Goal: Task Accomplishment & Management: Manage account settings

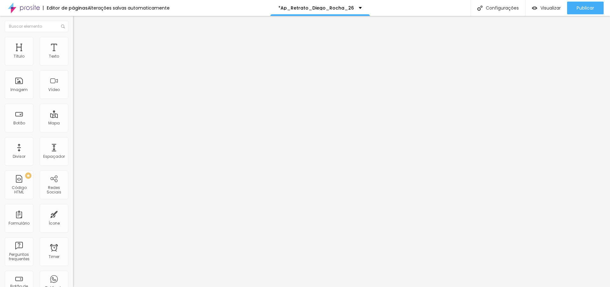
click at [119, 6] on div "Alterações salvas automaticamente" at bounding box center [129, 8] width 82 height 4
click at [580, 3] on div "Publicar" at bounding box center [585, 8] width 17 height 13
click at [550, 7] on span "Visualizar" at bounding box center [551, 7] width 20 height 5
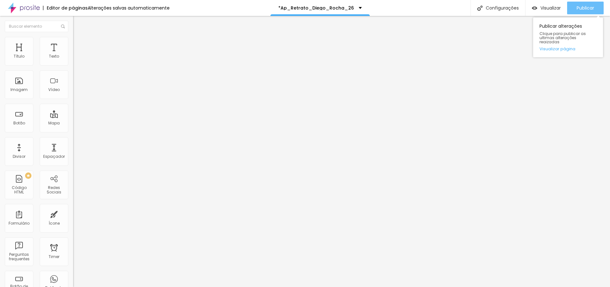
click at [584, 8] on span "Publicar" at bounding box center [585, 7] width 17 height 5
